Goal: Task Accomplishment & Management: Use online tool/utility

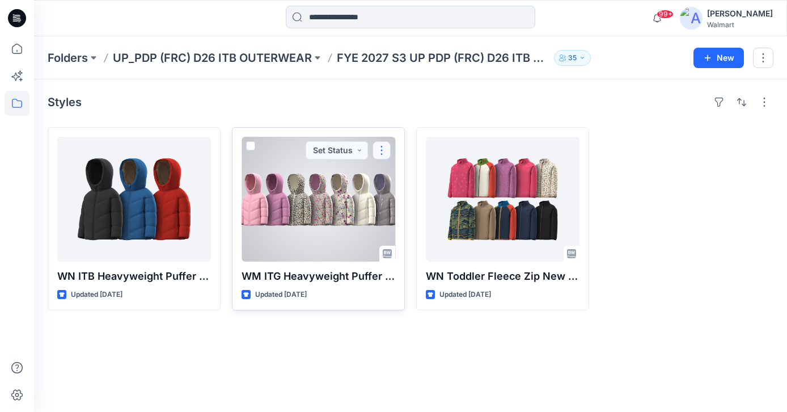
click at [386, 149] on button "button" at bounding box center [382, 150] width 18 height 18
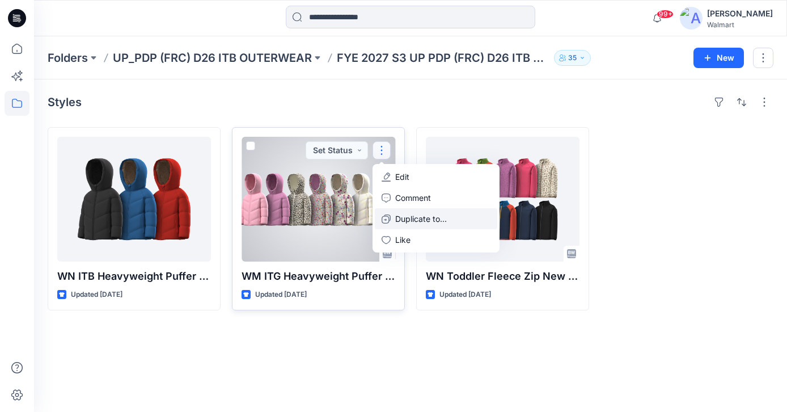
click at [409, 214] on p "Duplicate to..." at bounding box center [421, 219] width 52 height 12
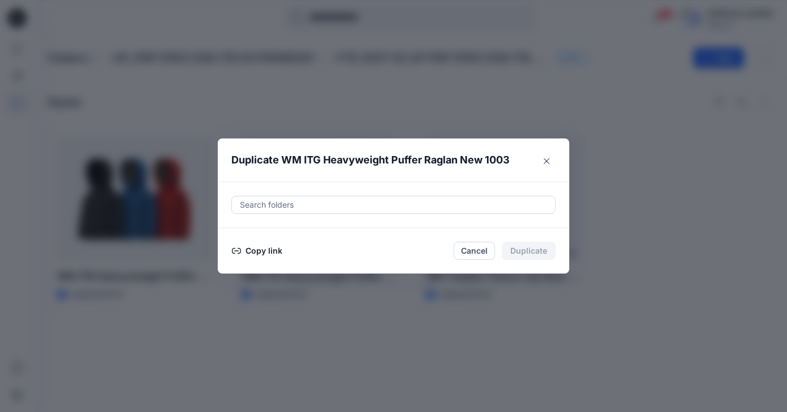
click at [391, 209] on div at bounding box center [394, 205] width 310 height 14
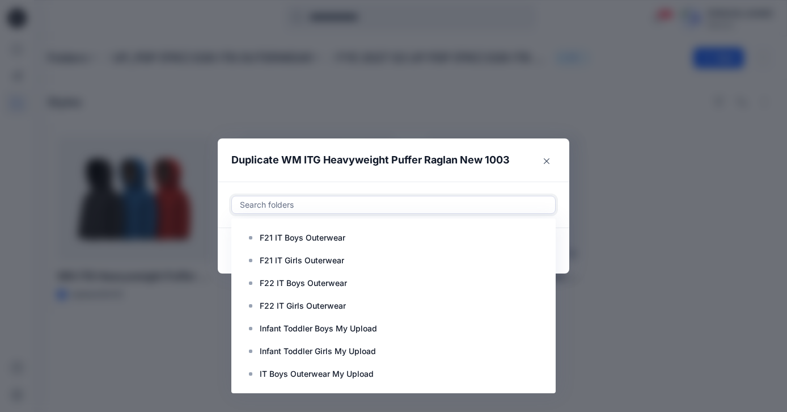
click at [379, 108] on div "Duplicate WM ITG Heavyweight Puffer Raglan New 1003 Use Up and Down to choose o…" at bounding box center [393, 206] width 787 height 412
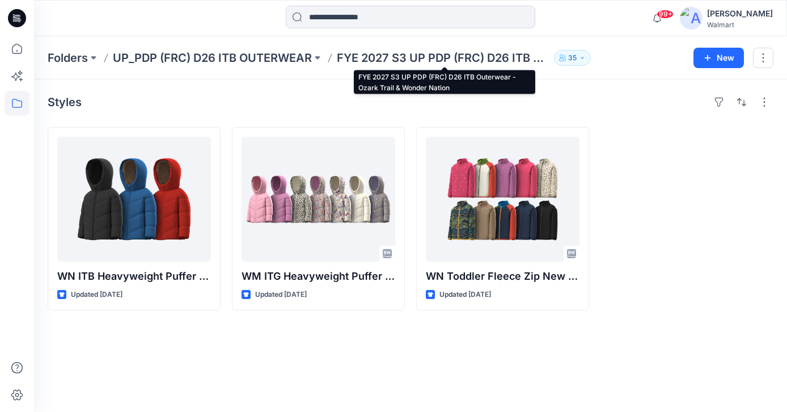
click at [374, 56] on p "FYE 2027 S3 UP PDP (FRC) D26 ITB Outerwear - Ozark Trail & Wonder Nation" at bounding box center [443, 58] width 213 height 16
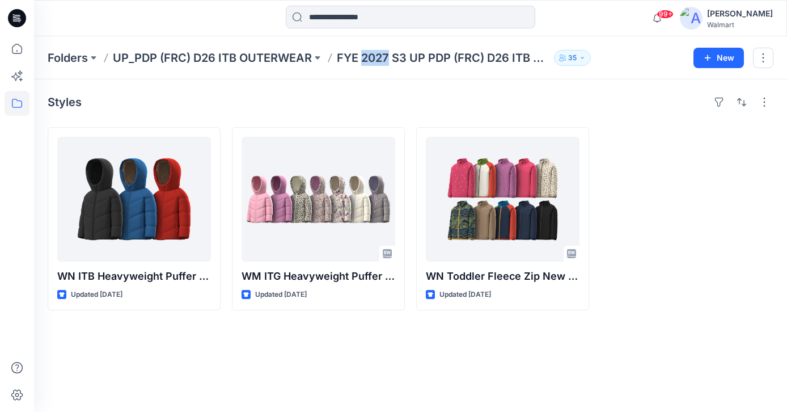
drag, startPoint x: 374, startPoint y: 56, endPoint x: 353, endPoint y: 56, distance: 21.0
click at [353, 56] on p "FYE 2027 S3 UP PDP (FRC) D26 ITB Outerwear - Ozark Trail & Wonder Nation" at bounding box center [443, 58] width 213 height 16
copy div "FYE 2027 S3 UP PDP (FRC) D26 ITB Outerwear - Ozark Trail & Wonder Nation 35 New"
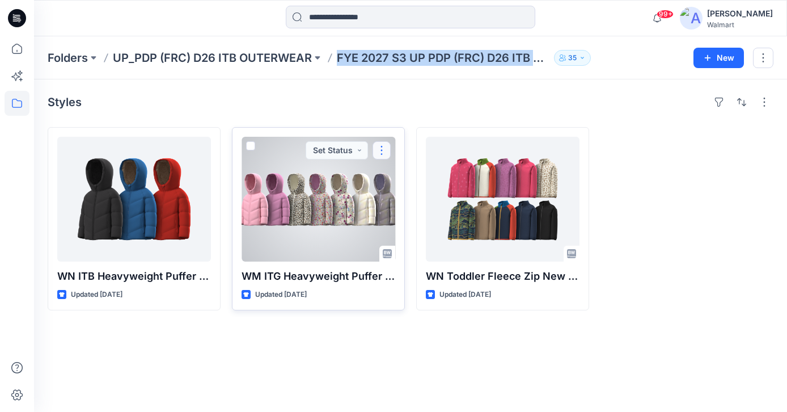
click at [386, 149] on button "button" at bounding box center [382, 150] width 18 height 18
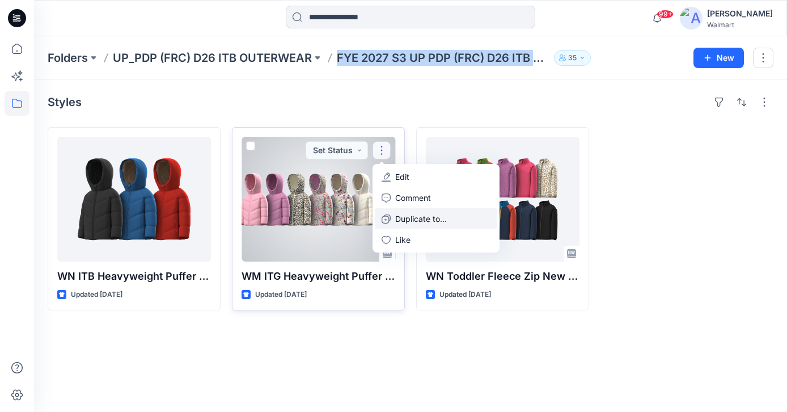
click at [405, 215] on p "Duplicate to..." at bounding box center [421, 219] width 52 height 12
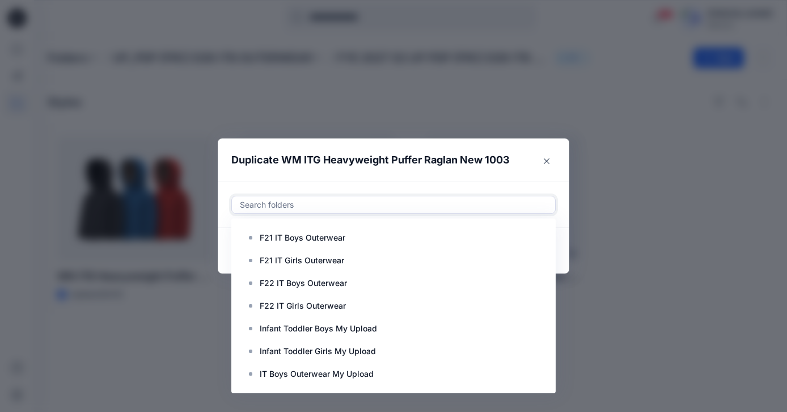
click at [333, 203] on div at bounding box center [394, 205] width 310 height 14
paste input "**********"
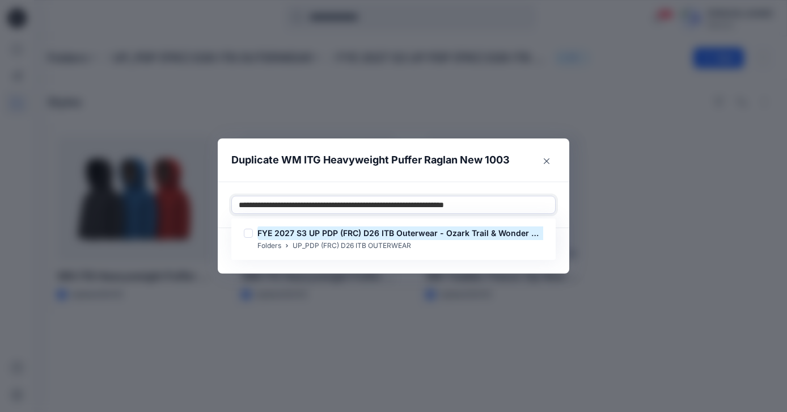
click at [370, 205] on input "**********" at bounding box center [386, 205] width 294 height 14
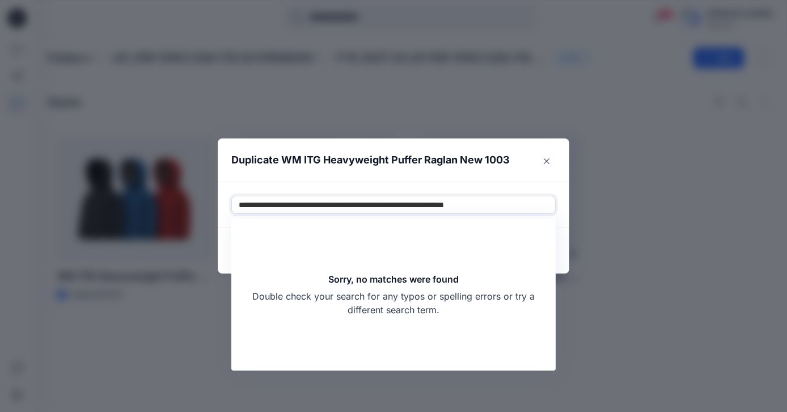
drag, startPoint x: 421, startPoint y: 204, endPoint x: 548, endPoint y: 206, distance: 127.0
click at [548, 206] on div "**********" at bounding box center [393, 204] width 323 height 17
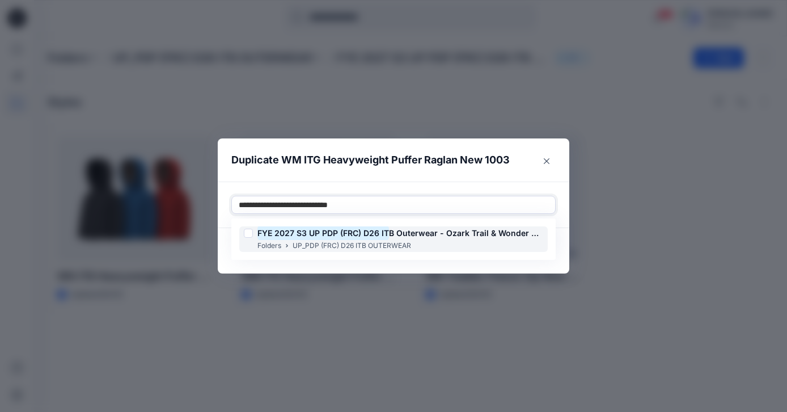
click at [401, 235] on span "B Outerwear - Ozark Trail & Wonder Nation" at bounding box center [473, 233] width 168 height 10
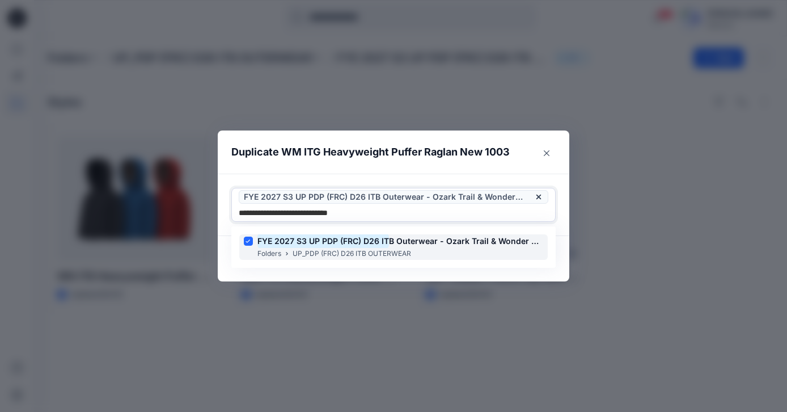
click at [428, 241] on span "B Outerwear - Ozark Trail & Wonder Nation" at bounding box center [473, 241] width 168 height 10
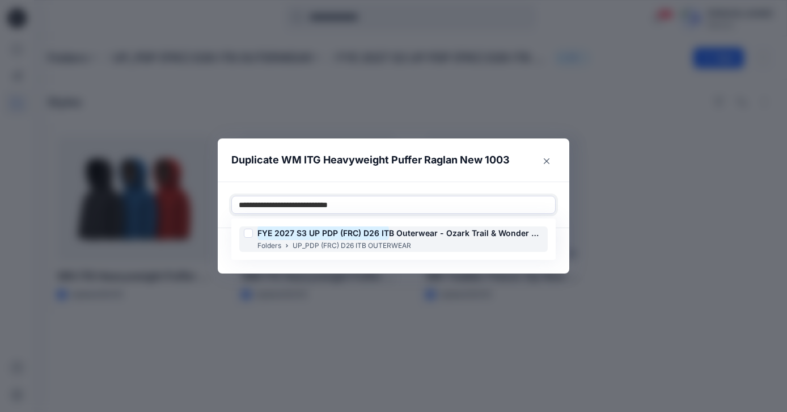
click at [248, 232] on div at bounding box center [248, 233] width 9 height 9
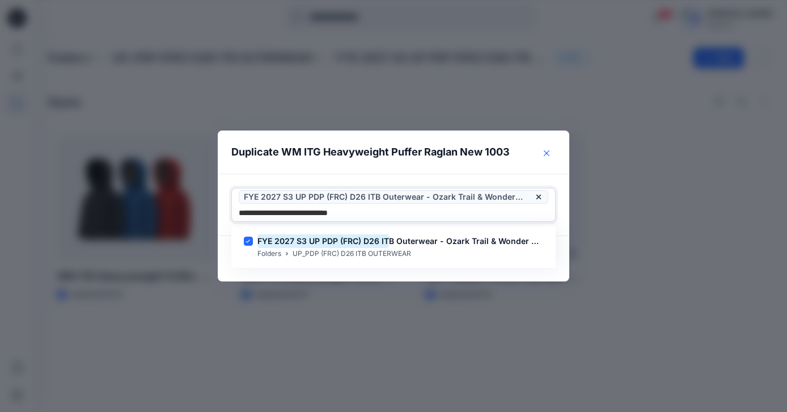
type input "**********"
click at [547, 152] on icon "Close" at bounding box center [547, 153] width 6 height 6
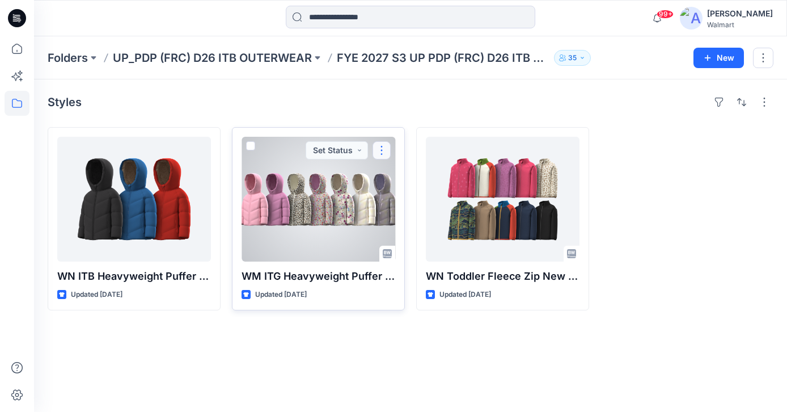
click at [380, 153] on button "button" at bounding box center [382, 150] width 18 height 18
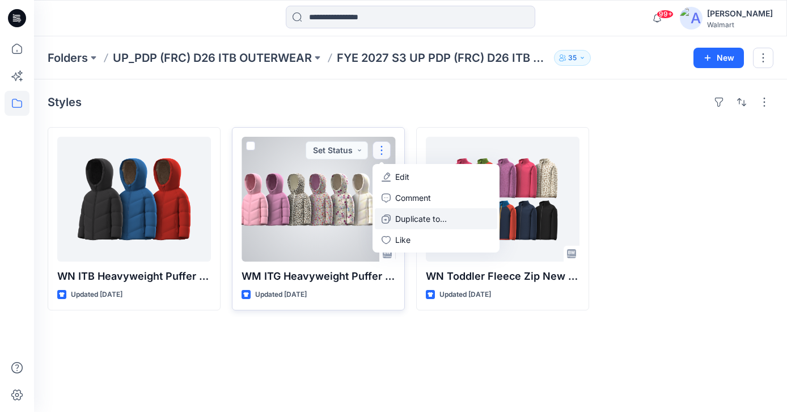
click at [409, 215] on p "Duplicate to..." at bounding box center [421, 219] width 52 height 12
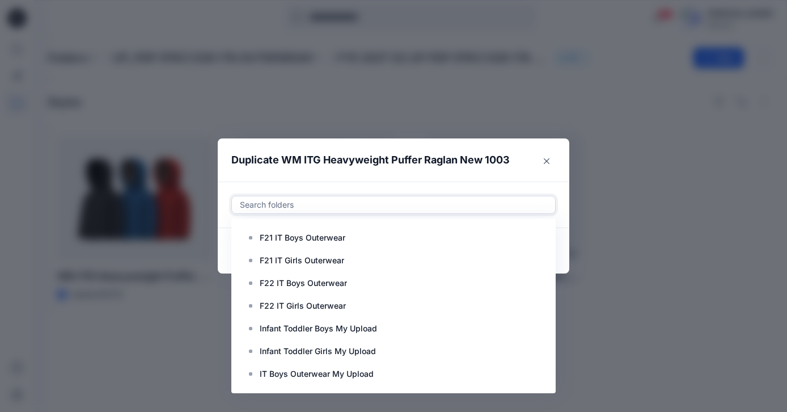
click at [400, 201] on div at bounding box center [394, 205] width 310 height 14
paste input "**********"
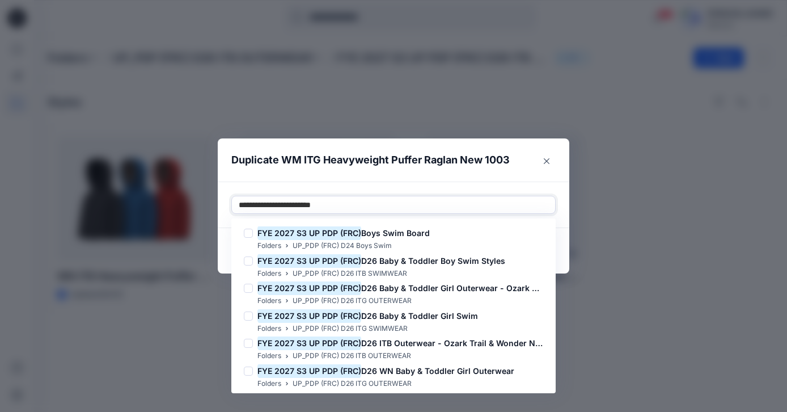
type input "**********"
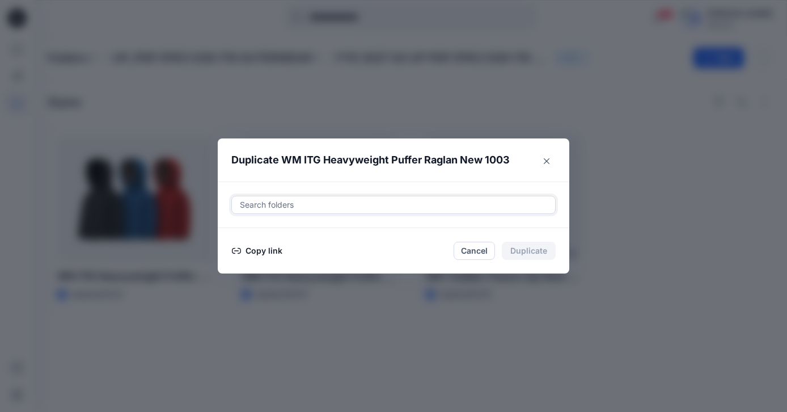
click at [433, 209] on div at bounding box center [394, 205] width 310 height 14
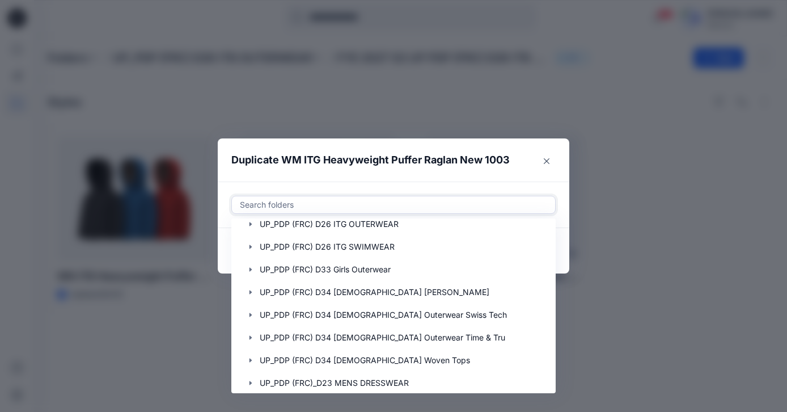
scroll to position [1043, 0]
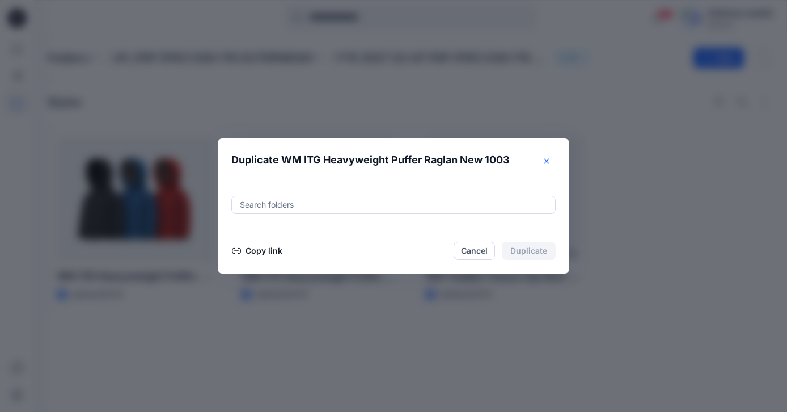
click at [542, 162] on button "Close" at bounding box center [547, 161] width 18 height 18
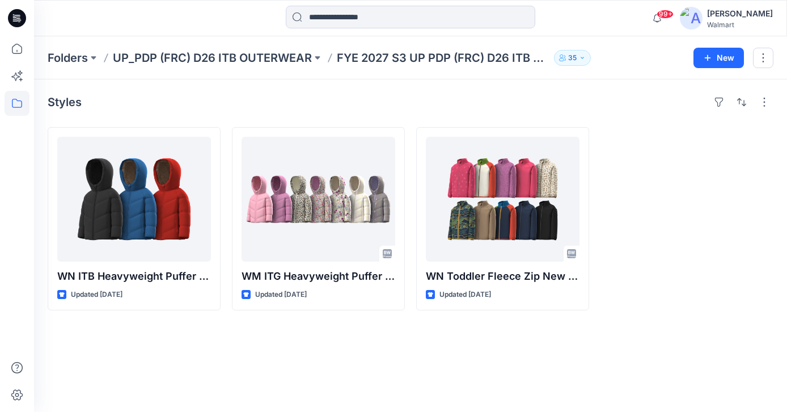
click at [408, 394] on div "Styles WN ITB Heavyweight Puffer 1003 New Updated 2 days ago WM ITG Heavyweight…" at bounding box center [410, 245] width 753 height 332
click at [16, 35] on icon at bounding box center [17, 18] width 18 height 36
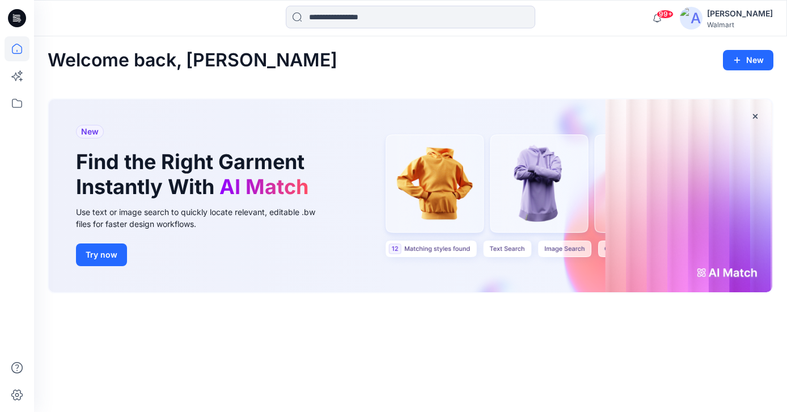
click at [23, 21] on icon at bounding box center [17, 18] width 18 height 18
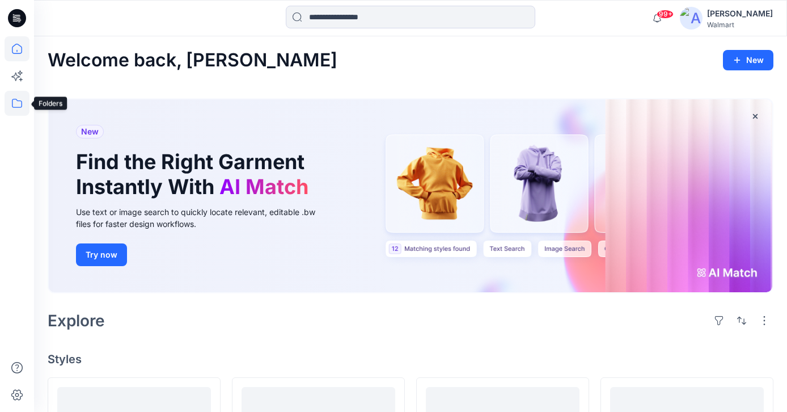
click at [21, 106] on icon at bounding box center [17, 103] width 10 height 9
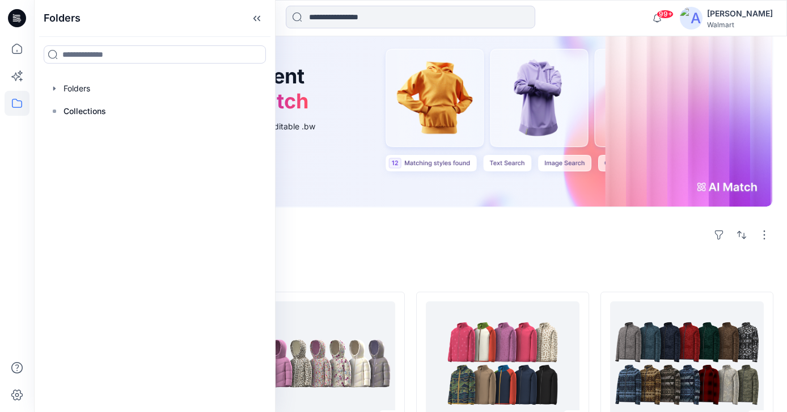
scroll to position [77, 0]
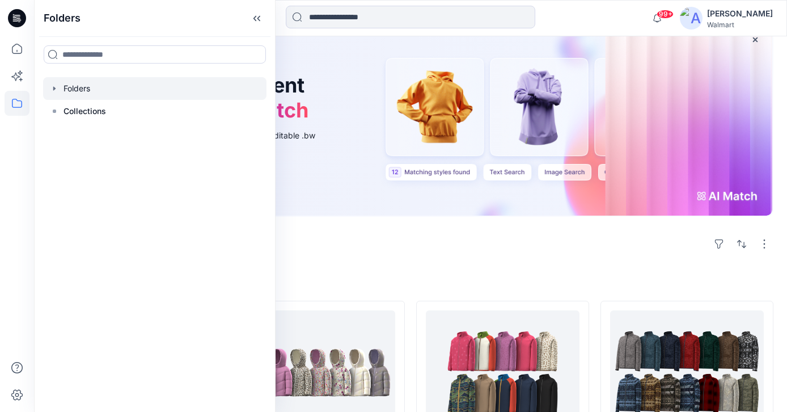
click at [50, 92] on icon "button" at bounding box center [54, 88] width 9 height 9
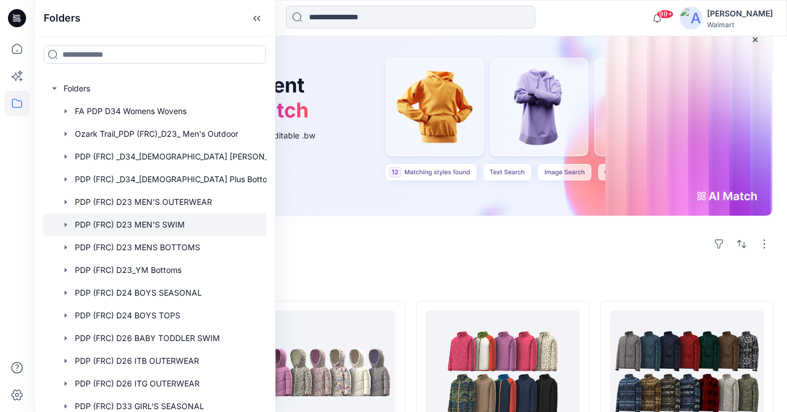
scroll to position [552, 0]
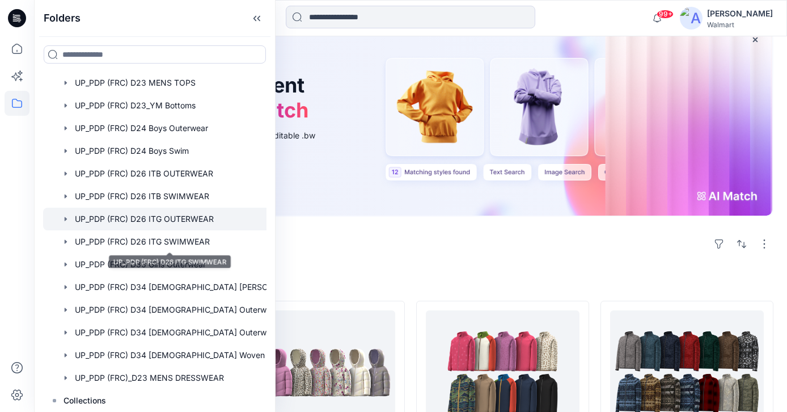
click at [157, 216] on div at bounding box center [169, 219] width 253 height 23
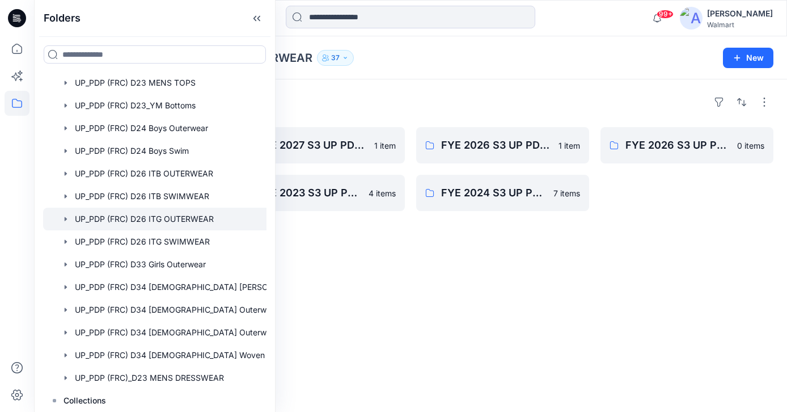
click at [341, 243] on div "Folders FYE 2027 S3 UP PDP (FRC) D26 Baby & Toddler Girl Outerwear - Ozark Trai…" at bounding box center [410, 245] width 753 height 332
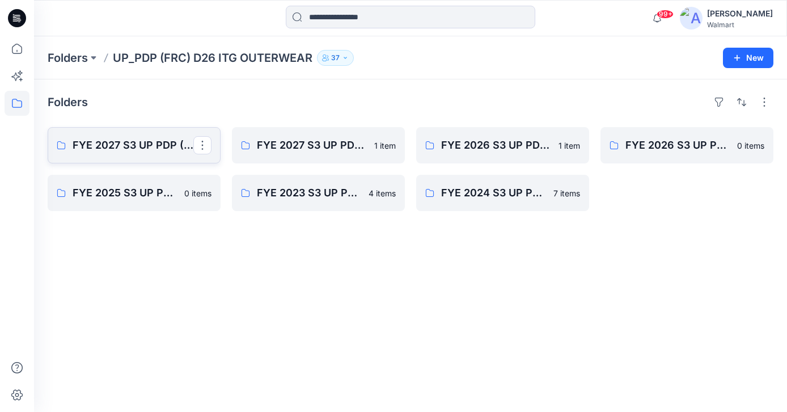
click at [138, 155] on link "FYE 2027 S3 UP PDP (FRC) D26 Baby & Toddler Girl Outerwear - Ozark Trail" at bounding box center [134, 145] width 173 height 36
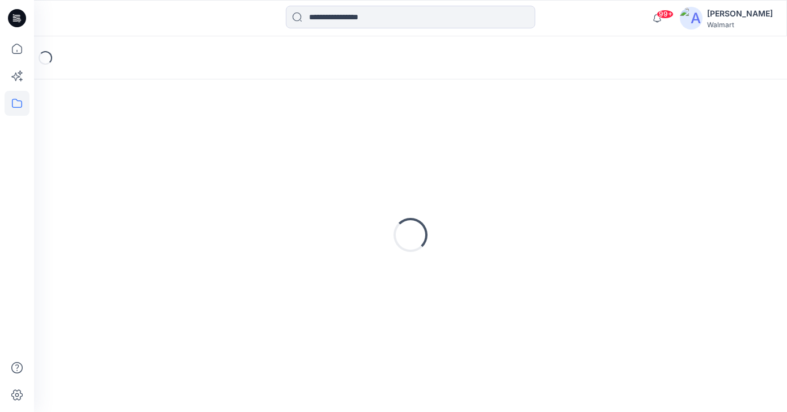
click at [138, 155] on div "Loading..." at bounding box center [411, 235] width 726 height 284
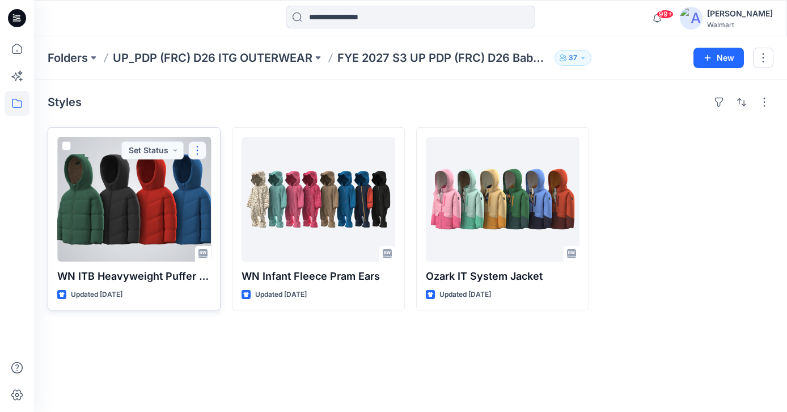
click at [202, 153] on button "button" at bounding box center [197, 150] width 18 height 18
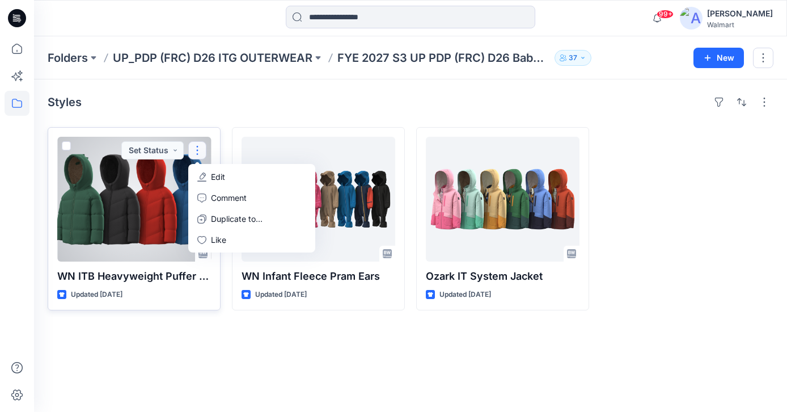
click at [221, 176] on p "Edit" at bounding box center [218, 177] width 14 height 12
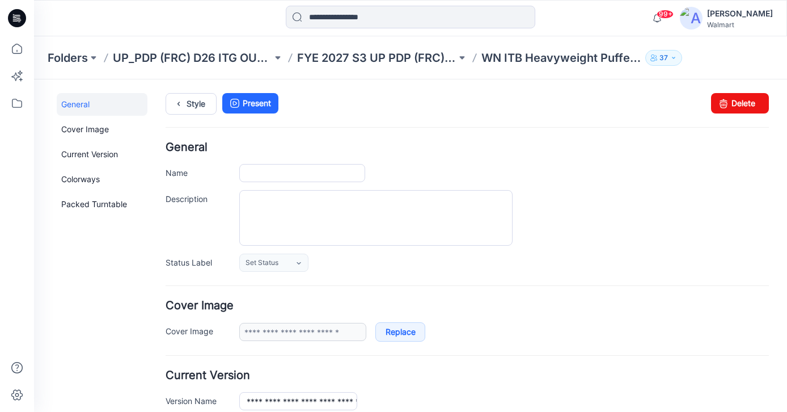
type input "**********"
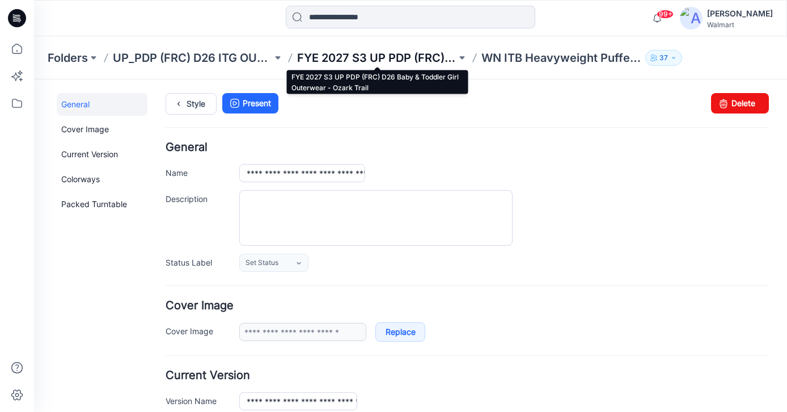
click at [358, 53] on p "FYE 2027 S3 UP PDP (FRC) D26 Baby & Toddler Girl Outerwear - Ozark Trail" at bounding box center [376, 58] width 159 height 16
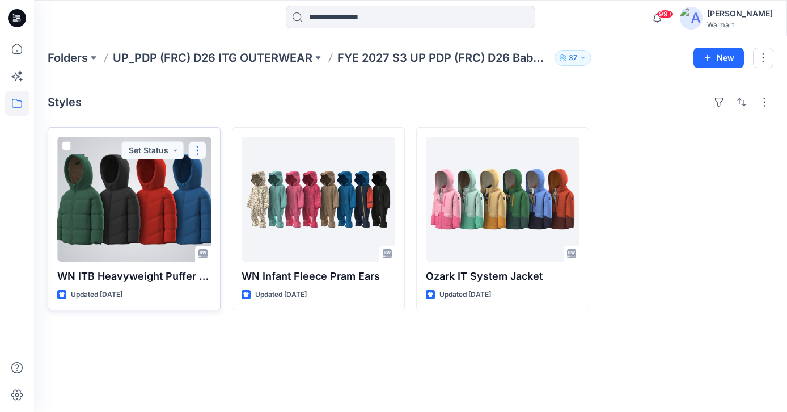
click at [197, 151] on button "button" at bounding box center [197, 150] width 18 height 18
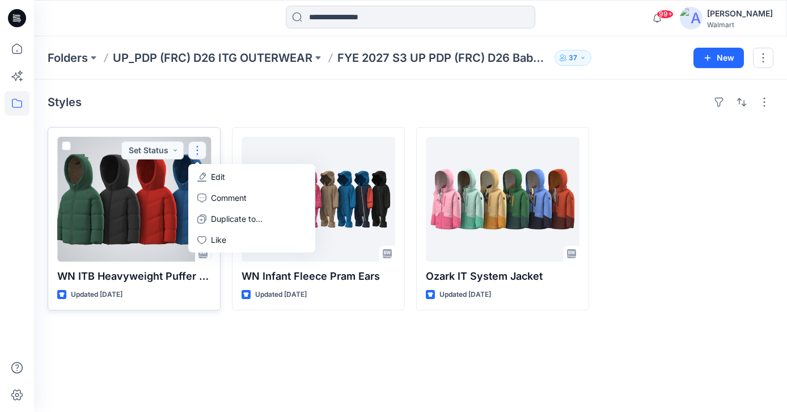
click at [222, 176] on p "Edit" at bounding box center [218, 177] width 14 height 12
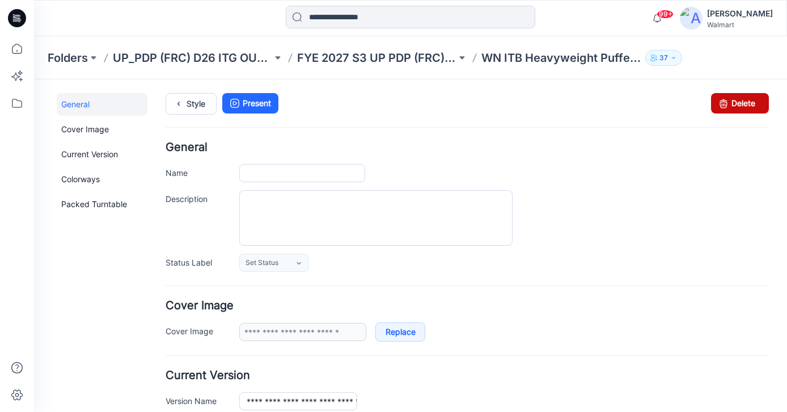
click at [754, 99] on link "Delete" at bounding box center [740, 103] width 58 height 20
type input "**********"
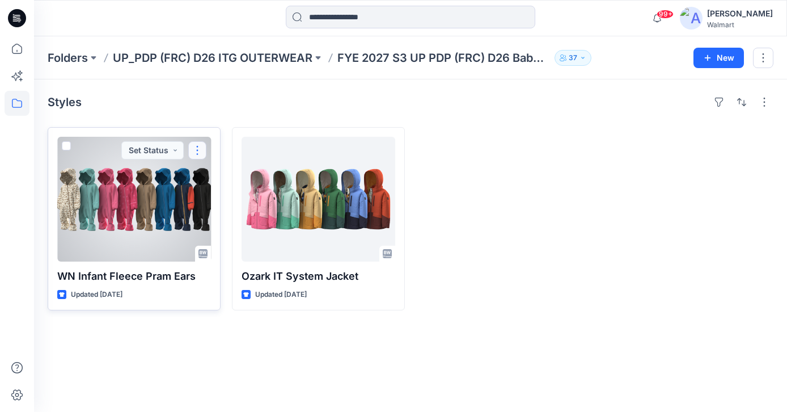
click at [201, 146] on button "button" at bounding box center [197, 150] width 18 height 18
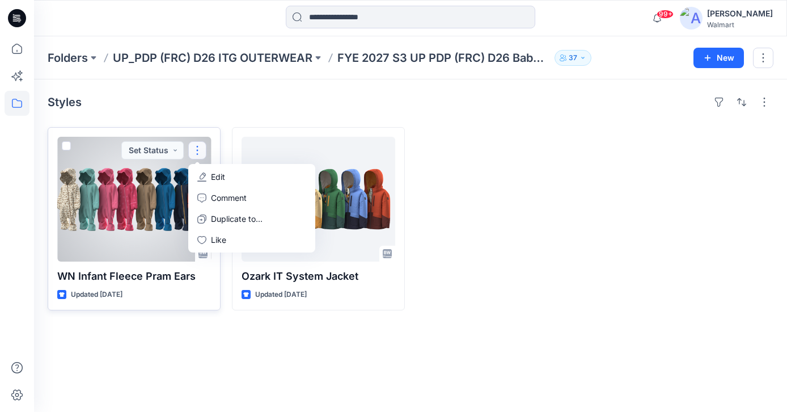
click at [212, 176] on p "Edit" at bounding box center [218, 177] width 14 height 12
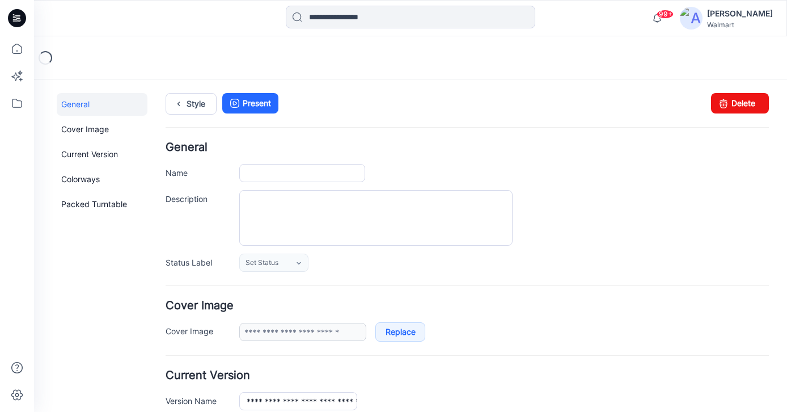
type input "**********"
click at [751, 101] on link "Delete" at bounding box center [740, 103] width 58 height 20
type input "**********"
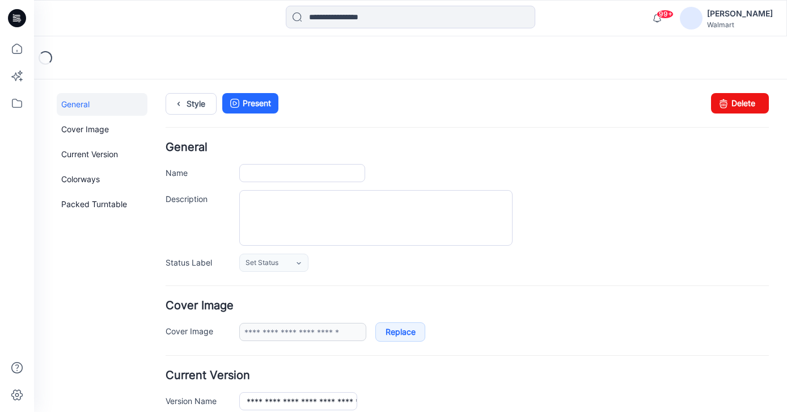
type input "**********"
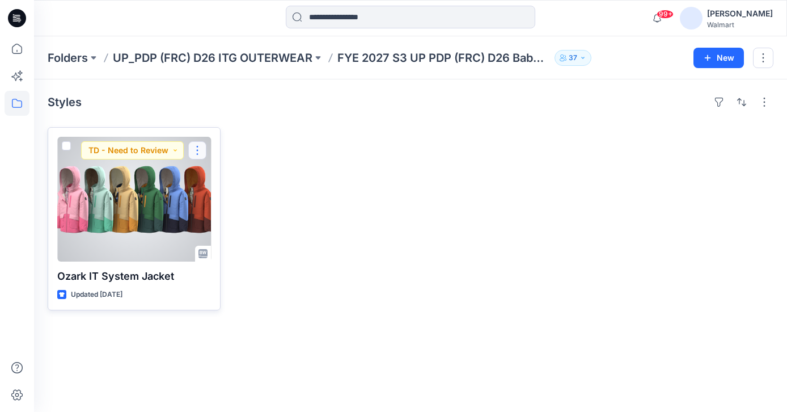
click at [200, 153] on button "button" at bounding box center [197, 150] width 18 height 18
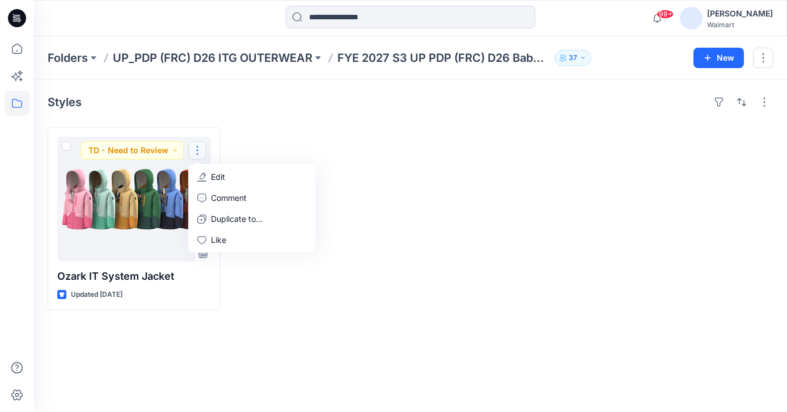
click at [266, 128] on div at bounding box center [318, 218] width 173 height 183
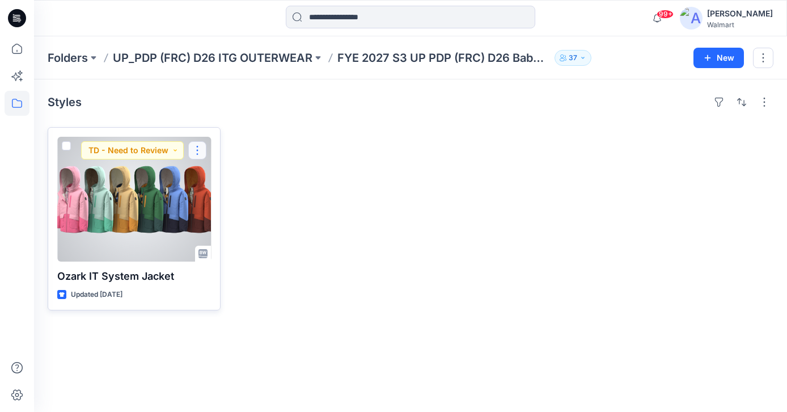
click at [196, 153] on button "button" at bounding box center [197, 150] width 18 height 18
click at [220, 172] on p "Edit" at bounding box center [218, 177] width 14 height 12
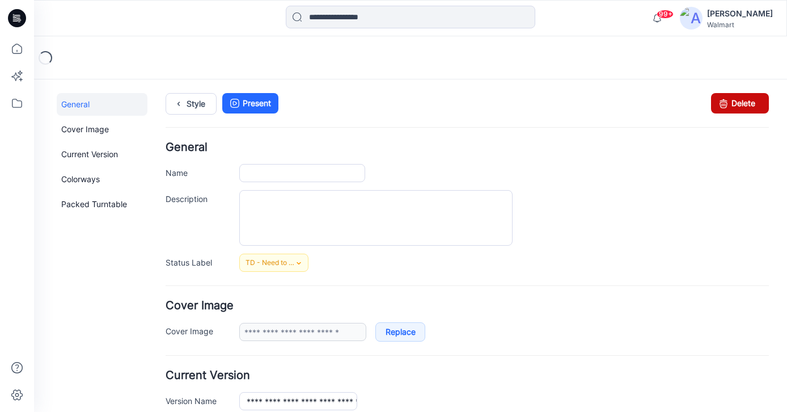
click at [744, 103] on link "Delete" at bounding box center [740, 103] width 58 height 20
type input "**********"
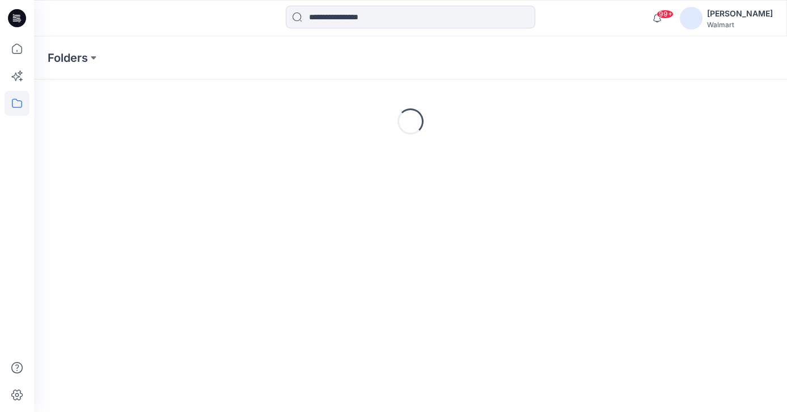
click at [10, 22] on icon at bounding box center [17, 18] width 18 height 18
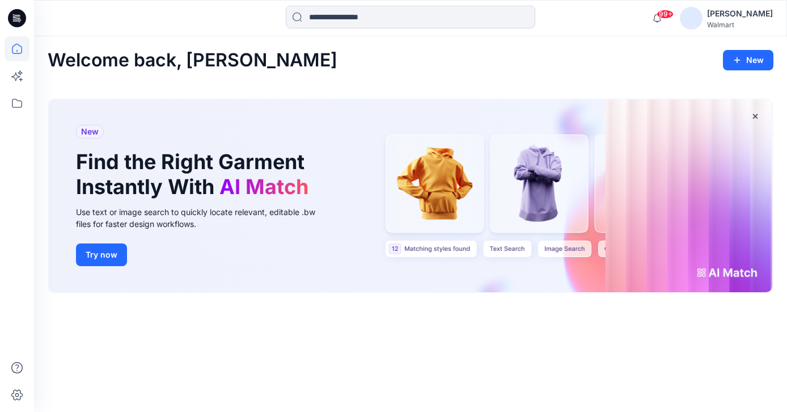
click at [18, 18] on icon at bounding box center [17, 18] width 18 height 18
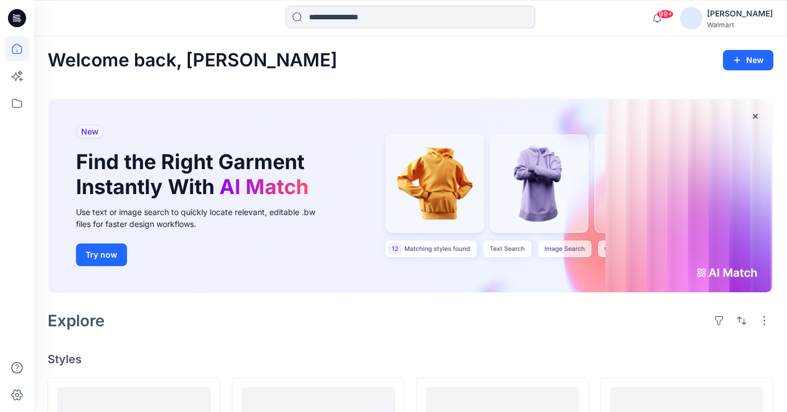
click at [17, 21] on icon at bounding box center [17, 18] width 18 height 18
click at [12, 109] on icon at bounding box center [17, 103] width 25 height 25
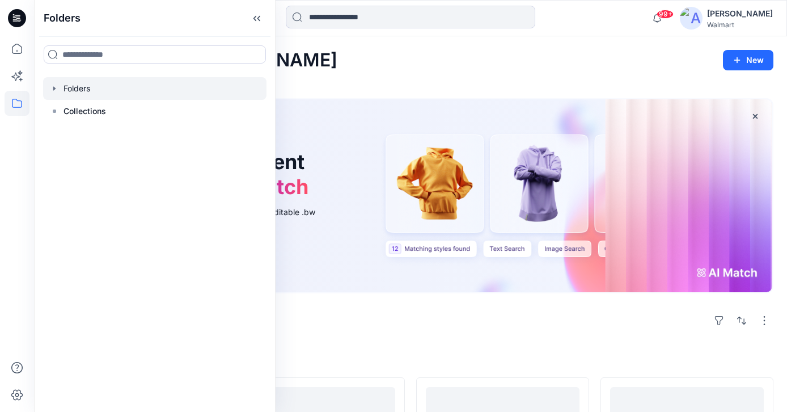
click at [53, 89] on icon "button" at bounding box center [54, 88] width 2 height 4
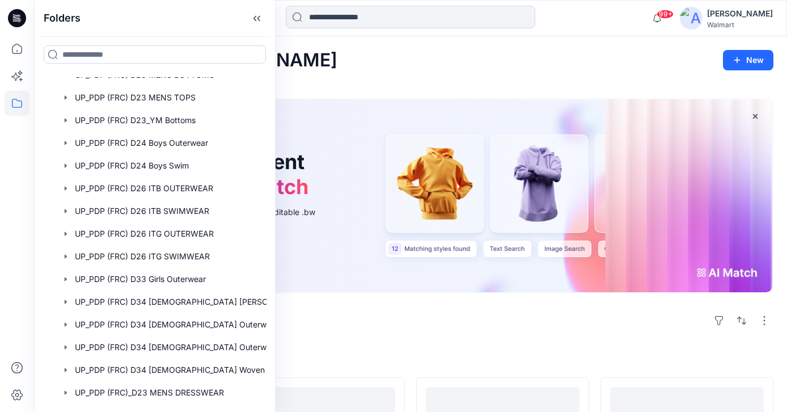
scroll to position [552, 0]
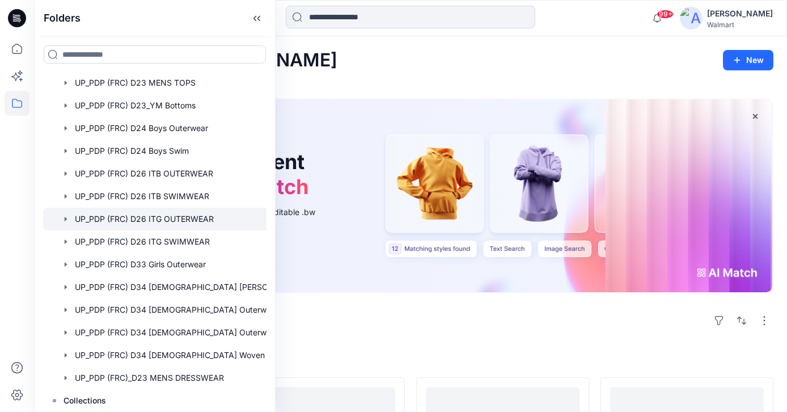
drag, startPoint x: 165, startPoint y: 237, endPoint x: 175, endPoint y: 211, distance: 28.0
click at [175, 211] on div at bounding box center [169, 219] width 253 height 23
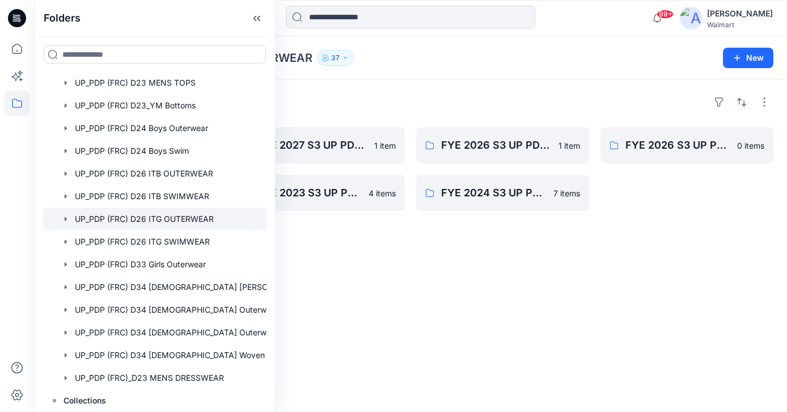
click at [347, 91] on div "Folders FYE 2027 S3 UP PDP (FRC) D26 Baby & Toddler Girl Outerwear - Ozark Trai…" at bounding box center [410, 245] width 753 height 332
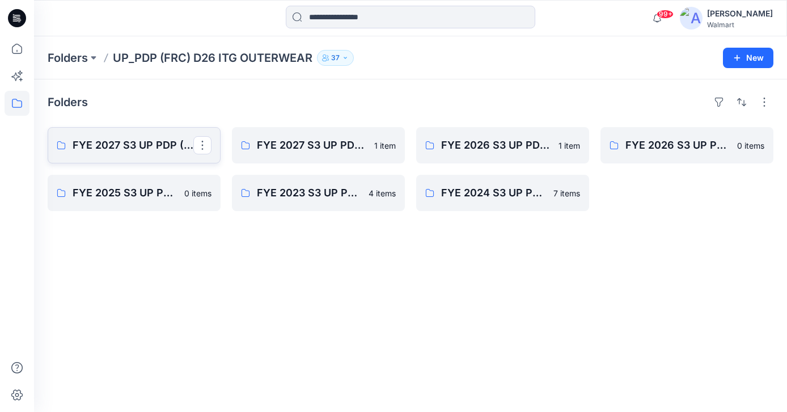
click at [158, 139] on p "FYE 2027 S3 UP PDP (FRC) D26 Baby & Toddler Girl Outerwear - Ozark Trail" at bounding box center [133, 145] width 121 height 16
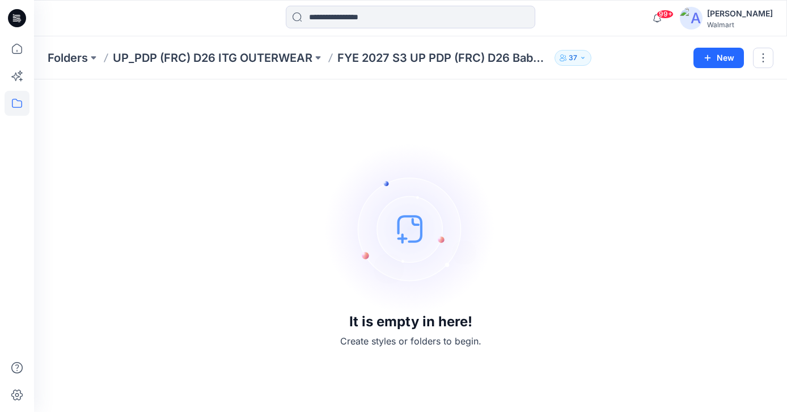
click at [421, 57] on p "FYE 2027 S3 UP PDP (FRC) D26 Baby & Toddler Girl Outerwear - Ozark Trail" at bounding box center [443, 58] width 213 height 16
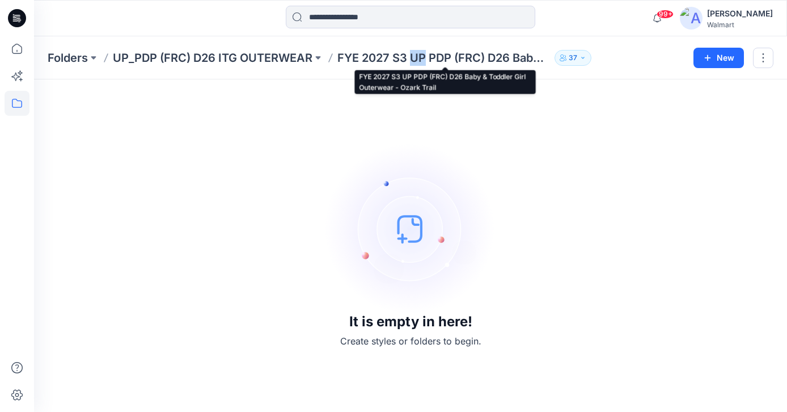
click at [421, 57] on p "FYE 2027 S3 UP PDP (FRC) D26 Baby & Toddler Girl Outerwear - Ozark Trail" at bounding box center [443, 58] width 213 height 16
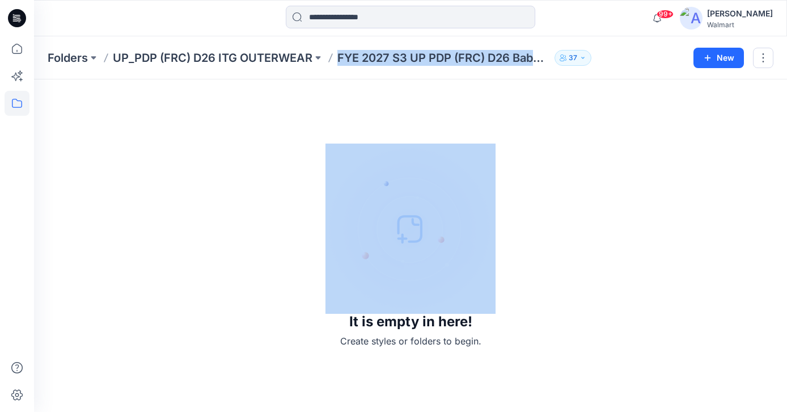
click at [421, 57] on p "FYE 2027 S3 UP PDP (FRC) D26 Baby & Toddler Girl Outerwear - Ozark Trail" at bounding box center [443, 58] width 213 height 16
copy div "FYE 2027 S3 UP PDP (FRC) D26 Baby & Toddler Girl Outerwear - Ozark Trail 37 New"
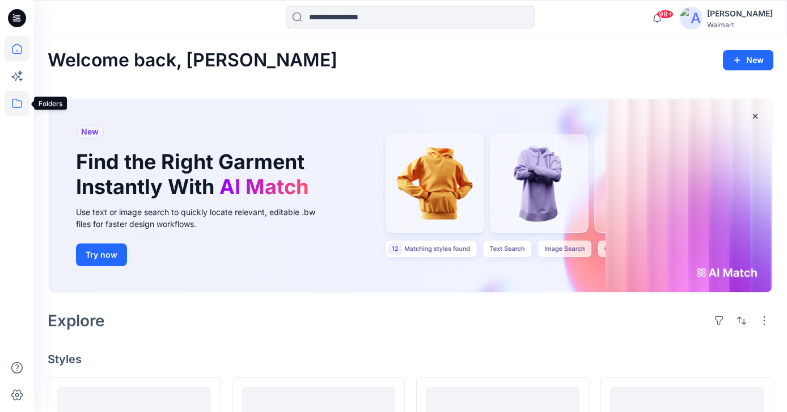
click at [20, 105] on icon at bounding box center [17, 103] width 25 height 25
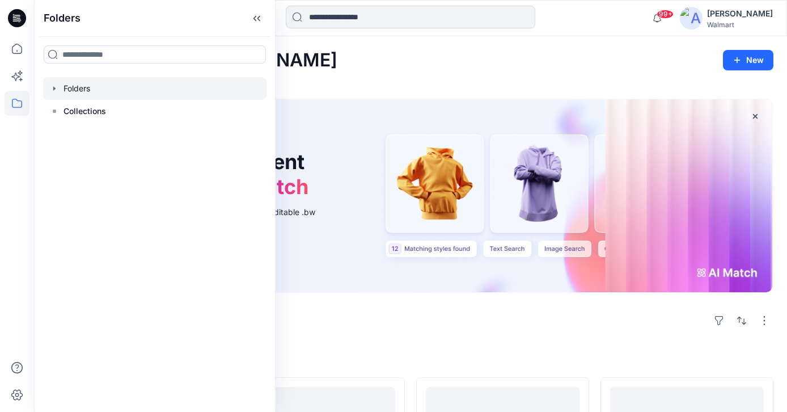
click at [59, 84] on div at bounding box center [154, 88] width 223 height 23
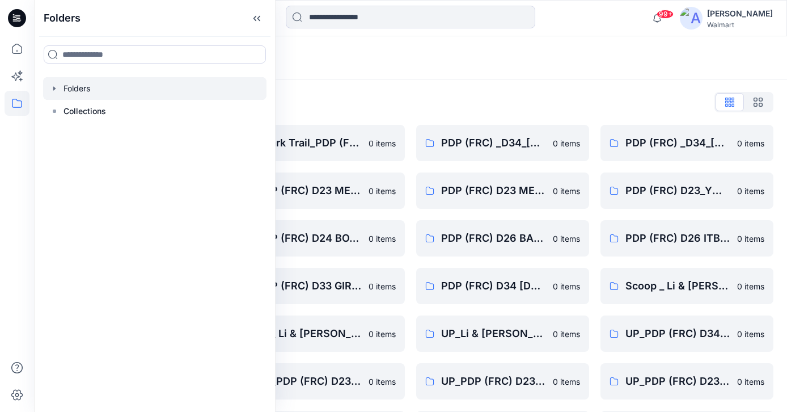
click at [52, 86] on icon "button" at bounding box center [54, 88] width 9 height 9
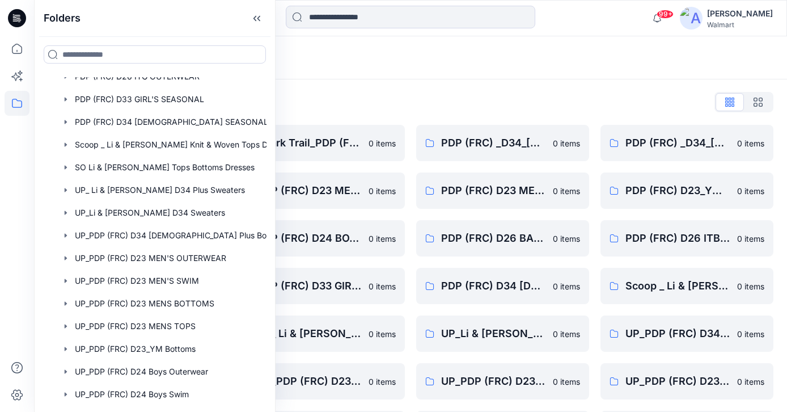
scroll to position [552, 0]
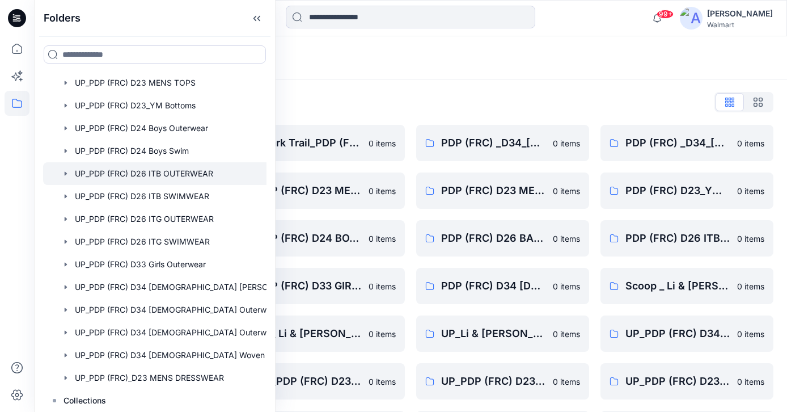
click at [173, 172] on div at bounding box center [169, 173] width 253 height 23
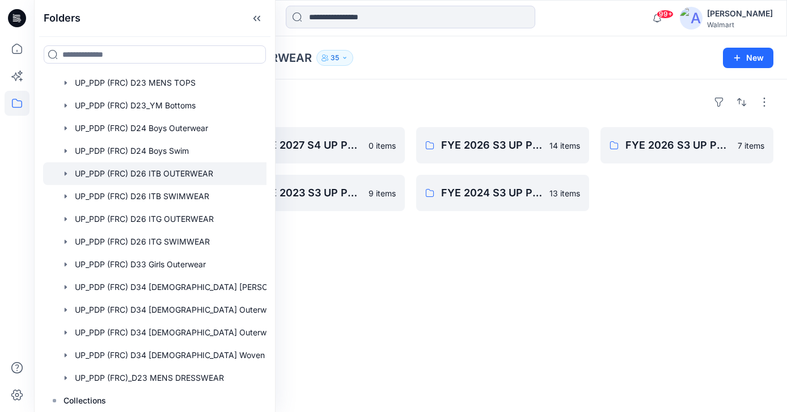
click at [424, 62] on div "Folders UP_PDP (FRC) D26 ITB OUTERWEAR 35" at bounding box center [366, 58] width 637 height 16
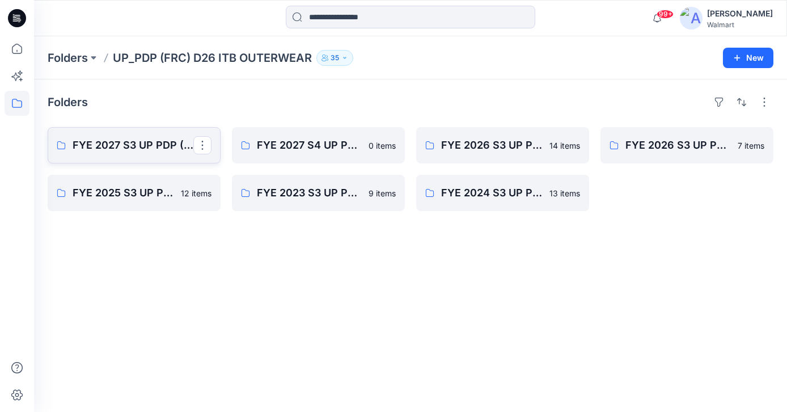
click at [137, 142] on p "FYE 2027 S3 UP PDP (FRC) D26 ITB Outerwear - Ozark Trail & Wonder Nation" at bounding box center [133, 145] width 121 height 16
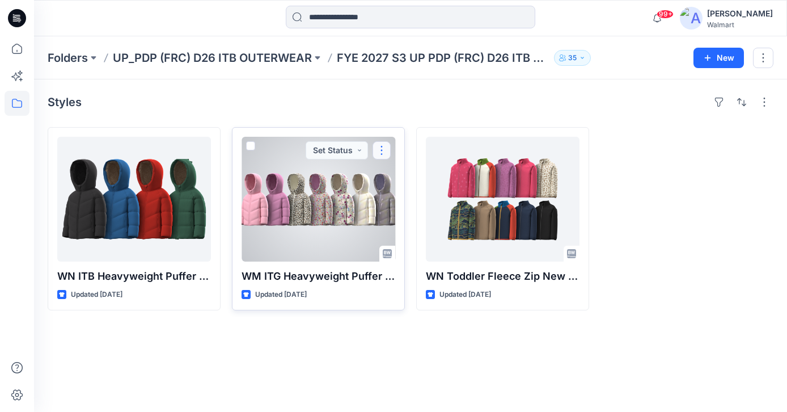
click at [377, 150] on button "button" at bounding box center [382, 150] width 18 height 18
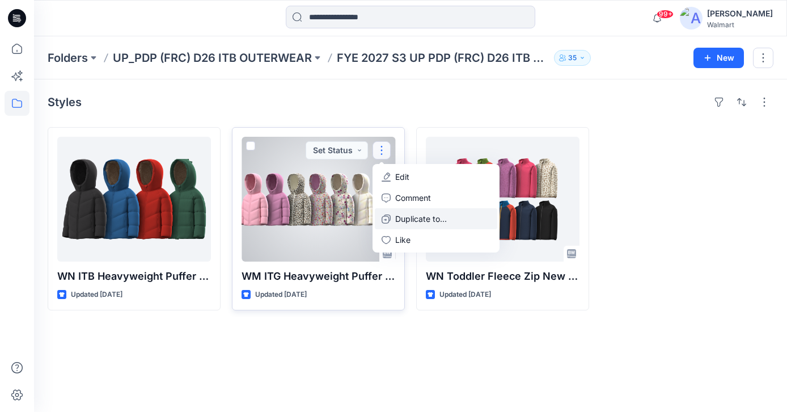
click at [405, 215] on p "Duplicate to..." at bounding box center [421, 219] width 52 height 12
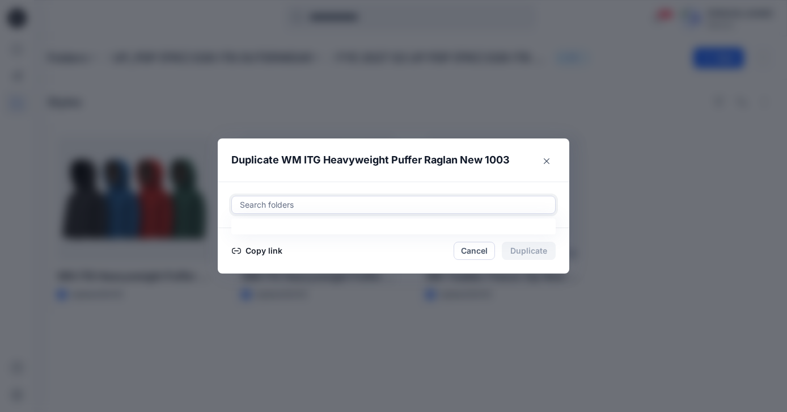
click at [375, 202] on div at bounding box center [394, 205] width 310 height 14
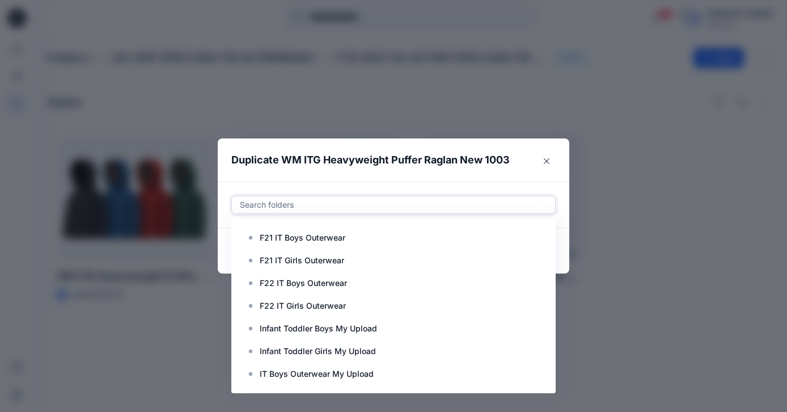
paste input "**********"
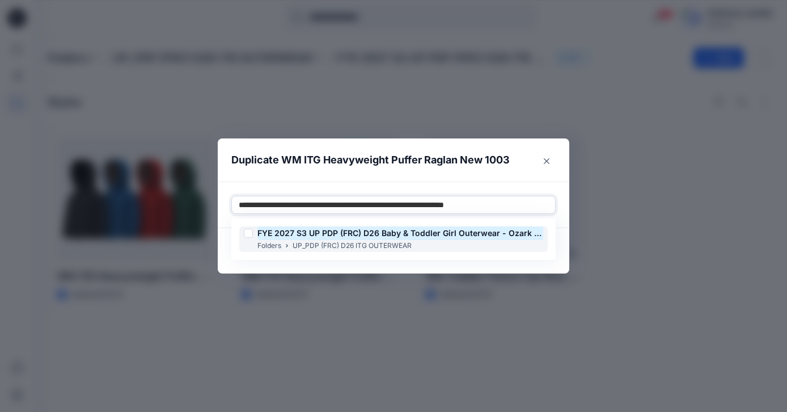
click at [248, 234] on div at bounding box center [248, 233] width 9 height 9
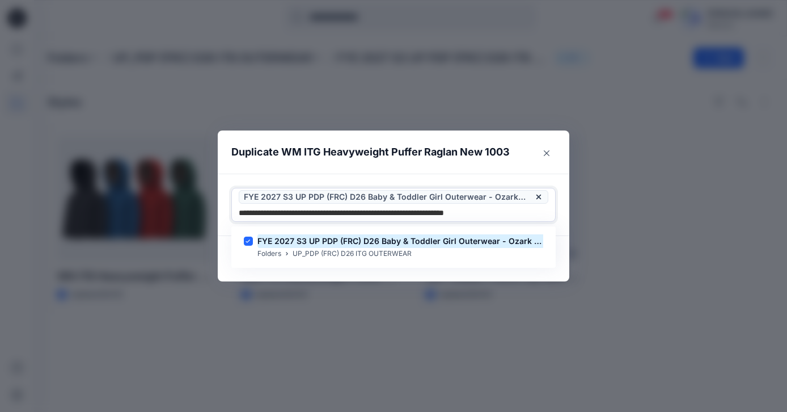
type input "**********"
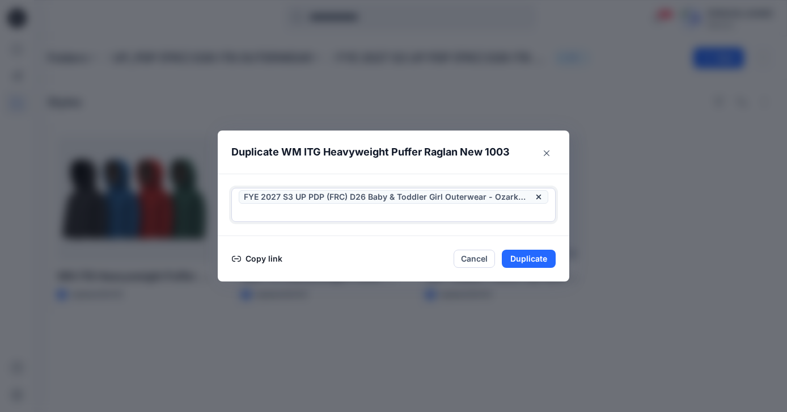
click at [540, 208] on div at bounding box center [394, 213] width 310 height 14
click at [526, 259] on button "Duplicate" at bounding box center [529, 259] width 54 height 18
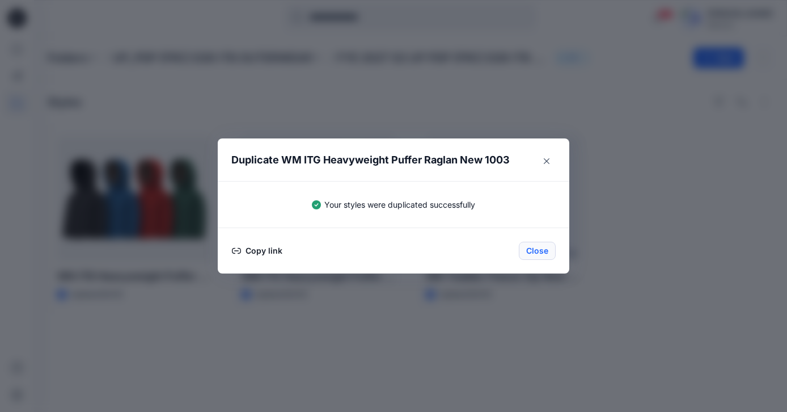
click at [539, 251] on button "Close" at bounding box center [537, 251] width 37 height 18
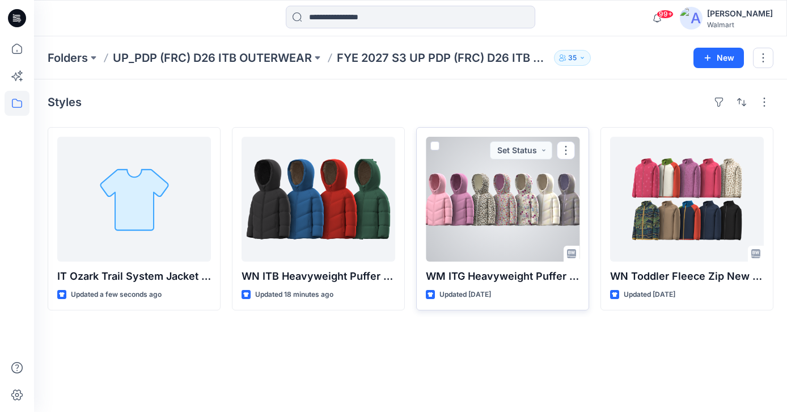
click at [479, 219] on div at bounding box center [503, 199] width 154 height 125
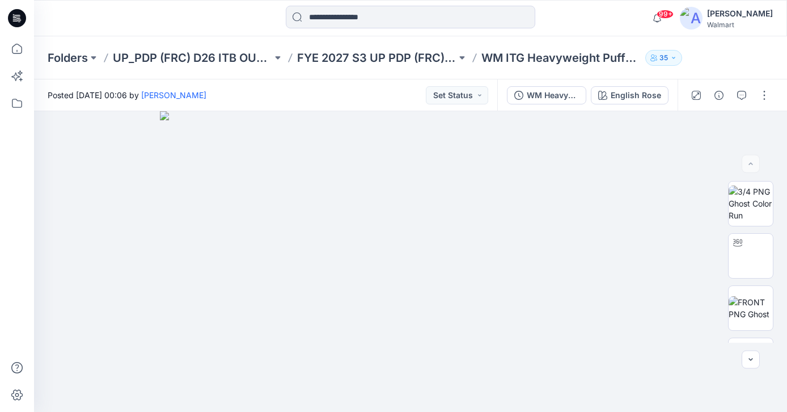
click at [773, 91] on div at bounding box center [730, 95] width 105 height 32
click at [768, 92] on button "button" at bounding box center [764, 95] width 18 height 18
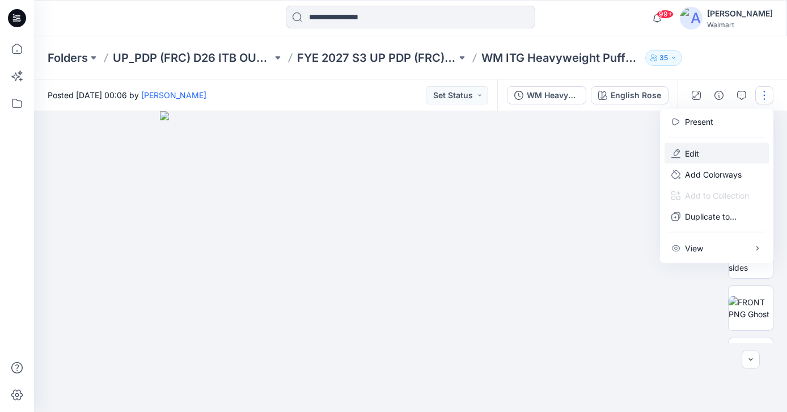
click at [730, 150] on button "Edit" at bounding box center [717, 153] width 104 height 21
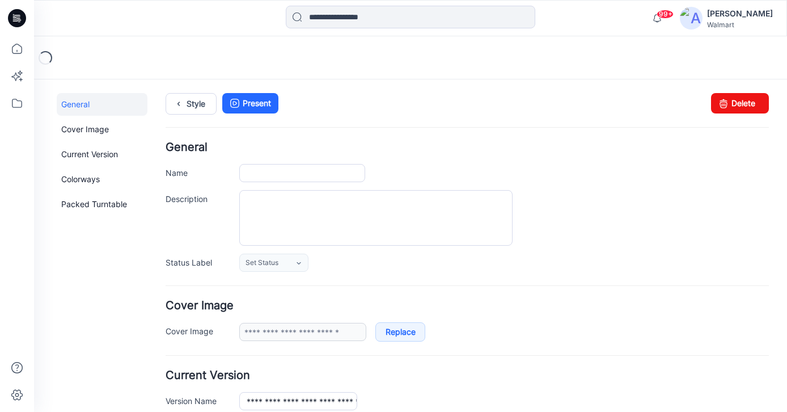
type input "**********"
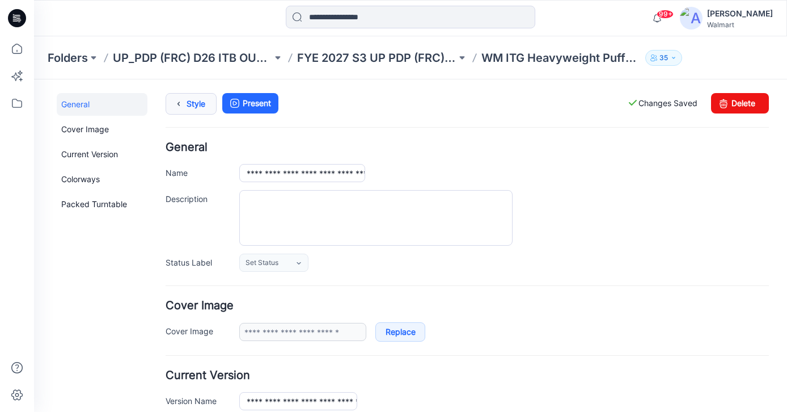
click at [174, 105] on icon at bounding box center [179, 104] width 16 height 20
